Goal: Navigation & Orientation: Go to known website

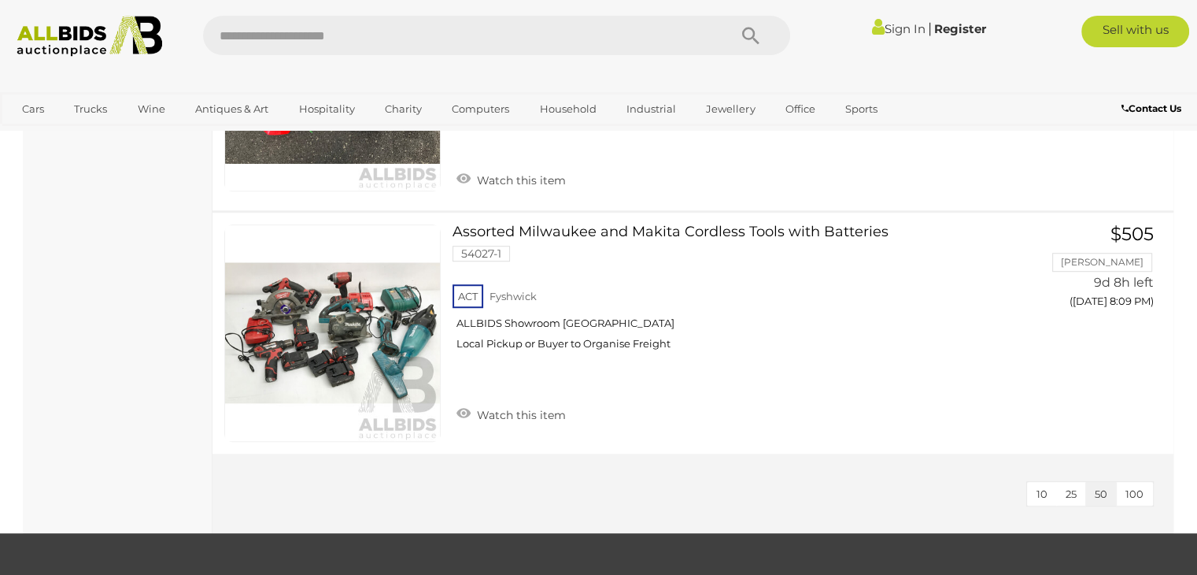
scroll to position [1003, 0]
